Goal: Task Accomplishment & Management: Complete application form

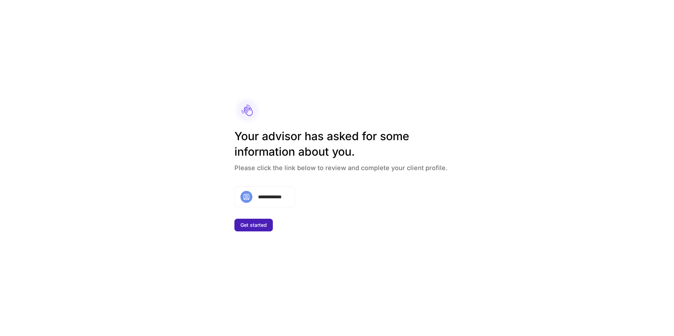
click at [269, 229] on button "Get started" at bounding box center [254, 225] width 38 height 13
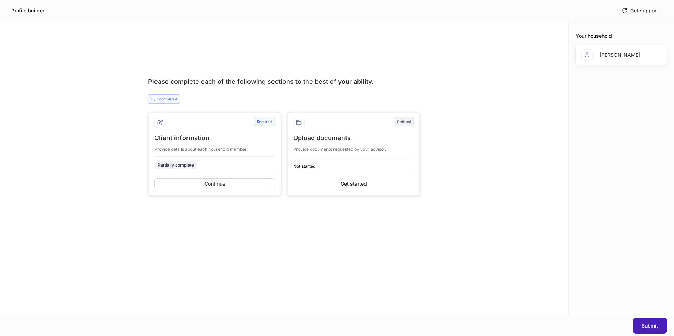
click at [647, 324] on div "Submit" at bounding box center [650, 326] width 17 height 5
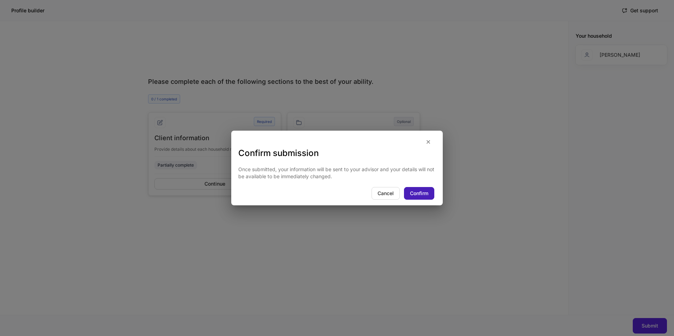
click at [418, 195] on div "Confirm" at bounding box center [419, 193] width 18 height 5
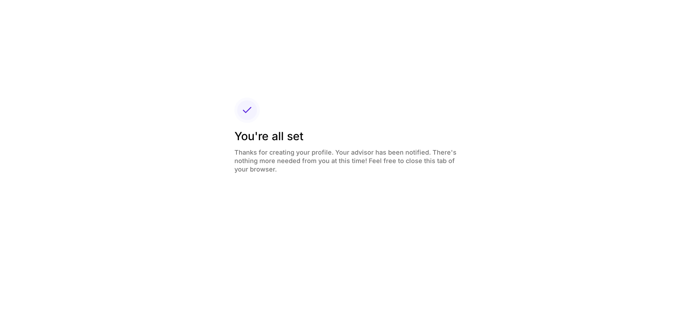
click at [335, 188] on div "You're all set Thanks for creating your profile. Your advisor has been notified…" at bounding box center [350, 158] width 230 height 59
click at [435, 225] on div "You're all set Thanks for creating your profile. Your advisor has been notified…" at bounding box center [349, 168] width 247 height 158
click at [348, 154] on h4 "Thanks for creating your profile. Your advisor has been notified. There's nothi…" at bounding box center [350, 159] width 230 height 30
drag, startPoint x: 318, startPoint y: 157, endPoint x: 285, endPoint y: 157, distance: 33.1
click at [285, 157] on h4 "Thanks for creating your profile. Your advisor has been notified. There's nothi…" at bounding box center [350, 159] width 230 height 30
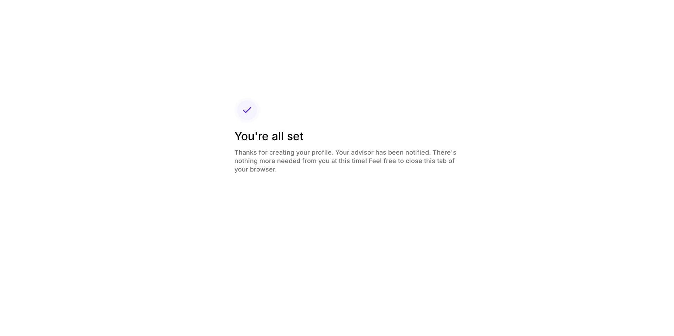
drag, startPoint x: 285, startPoint y: 157, endPoint x: 262, endPoint y: 159, distance: 22.3
click at [262, 159] on h4 "Thanks for creating your profile. Your advisor has been notified. There's nothi…" at bounding box center [350, 159] width 230 height 30
drag, startPoint x: 261, startPoint y: 159, endPoint x: 265, endPoint y: 155, distance: 6.0
click at [262, 158] on h4 "Thanks for creating your profile. Your advisor has been notified. There's nothi…" at bounding box center [350, 159] width 230 height 30
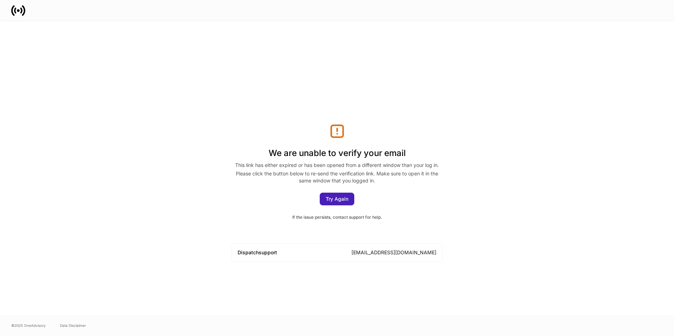
click at [335, 197] on div "Try Again" at bounding box center [337, 199] width 23 height 5
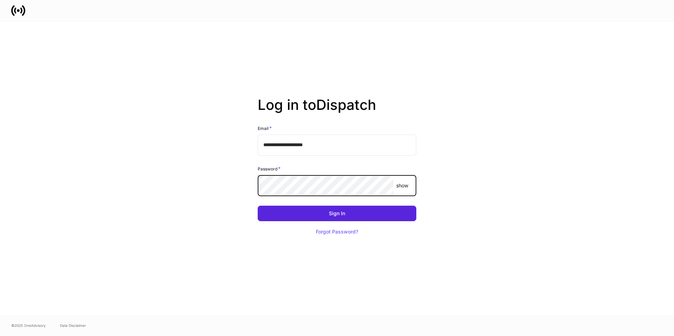
click at [258, 206] on button "Sign In" at bounding box center [337, 214] width 159 height 16
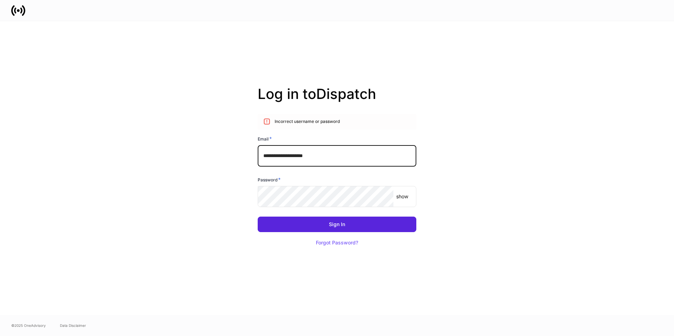
drag, startPoint x: 333, startPoint y: 157, endPoint x: 292, endPoint y: 158, distance: 40.9
click at [292, 158] on input "**********" at bounding box center [337, 155] width 159 height 21
type input "**********"
click at [371, 234] on div "Sign In Forgot Password?" at bounding box center [334, 229] width 164 height 42
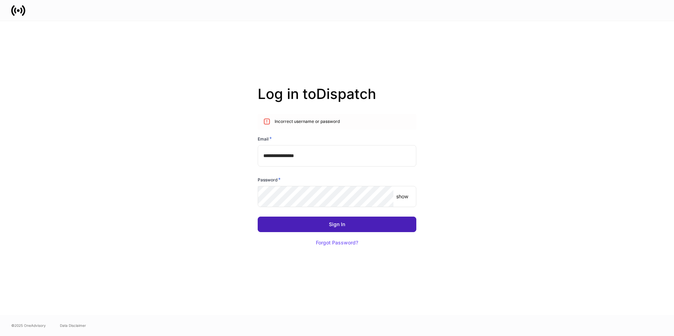
click at [370, 228] on button "Sign In" at bounding box center [337, 225] width 159 height 16
